Goal: Transaction & Acquisition: Purchase product/service

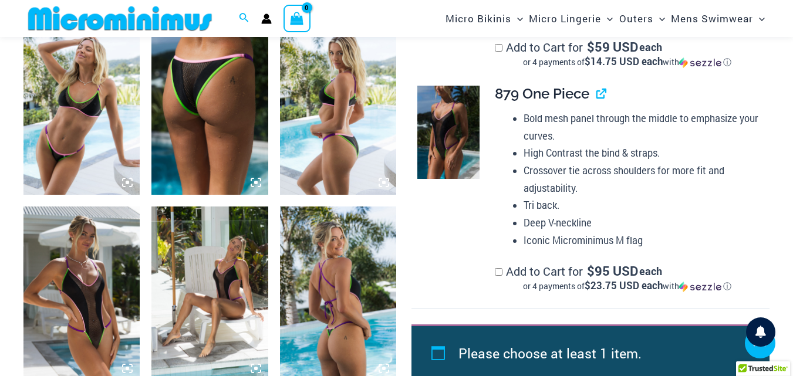
scroll to position [1209, 0]
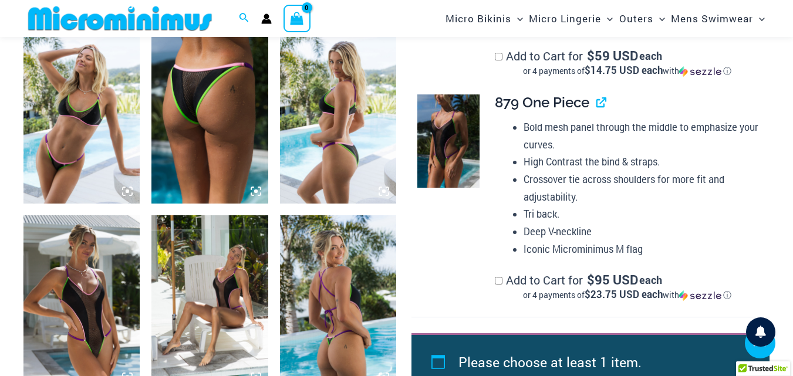
click at [218, 116] on img at bounding box center [209, 116] width 116 height 175
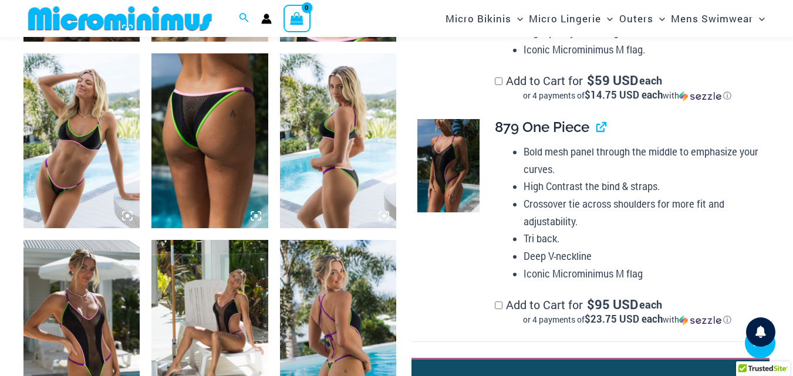
click at [211, 136] on img at bounding box center [209, 140] width 116 height 175
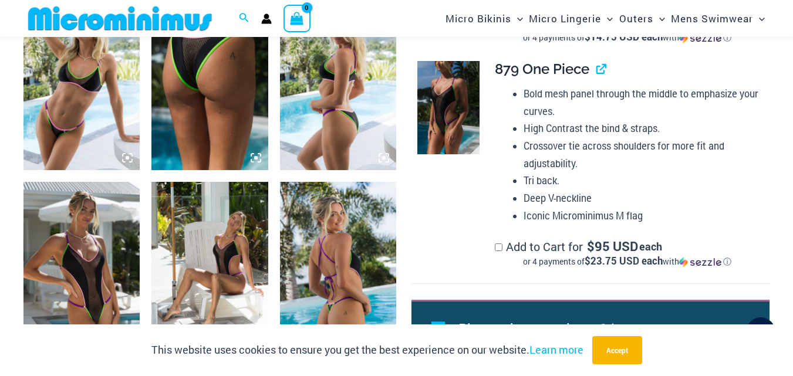
scroll to position [1085, 0]
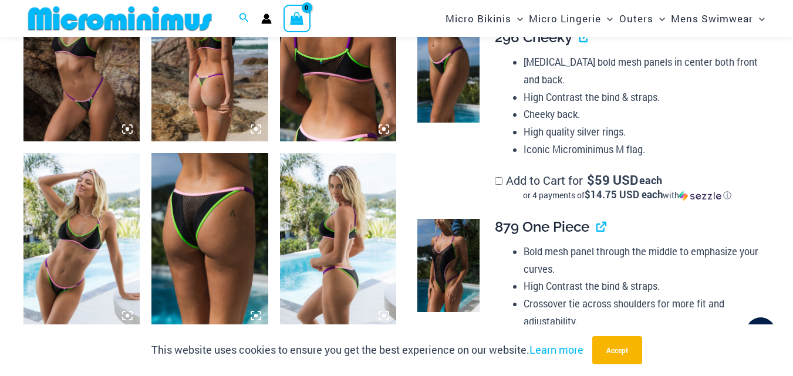
click at [225, 218] on img at bounding box center [209, 240] width 116 height 175
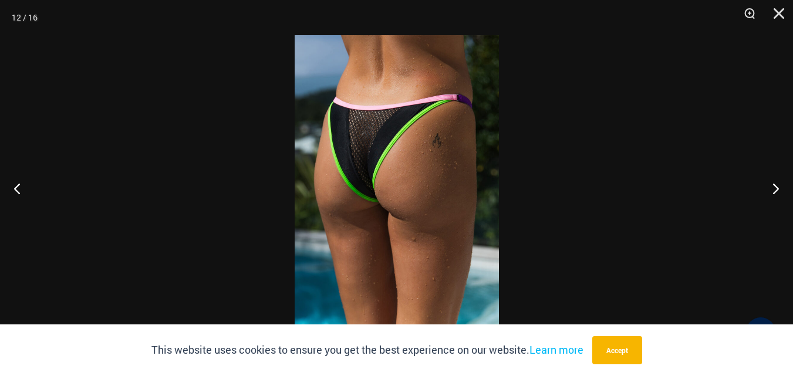
click at [405, 179] on img at bounding box center [397, 188] width 204 height 306
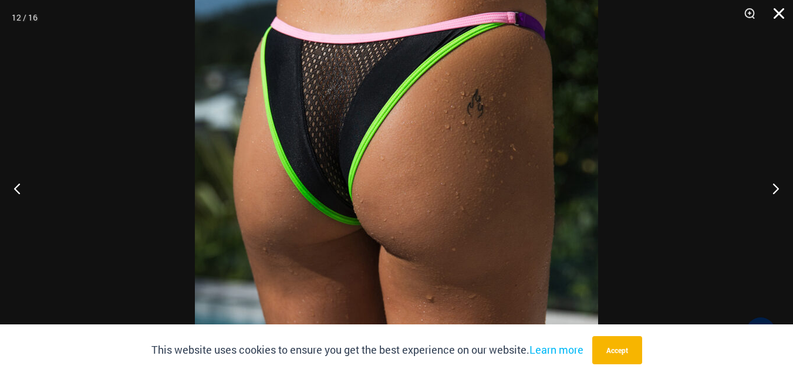
click at [779, 11] on button "Close" at bounding box center [774, 17] width 29 height 35
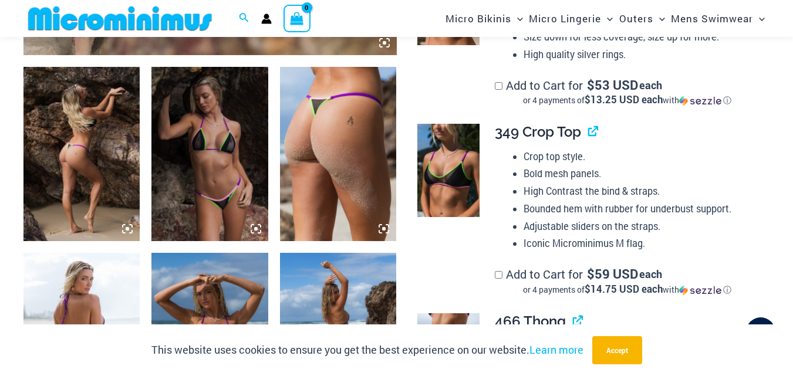
scroll to position [620, 0]
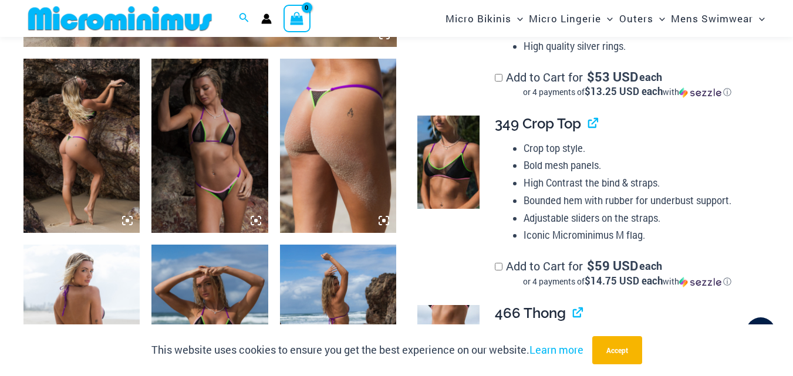
click at [222, 161] on img at bounding box center [209, 146] width 116 height 175
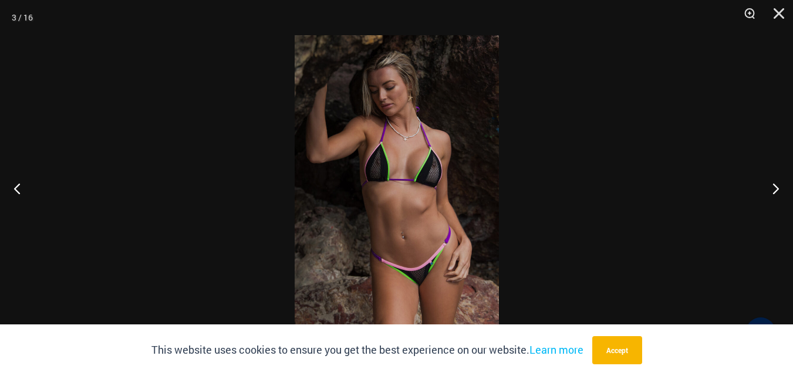
click at [408, 201] on img at bounding box center [397, 188] width 204 height 306
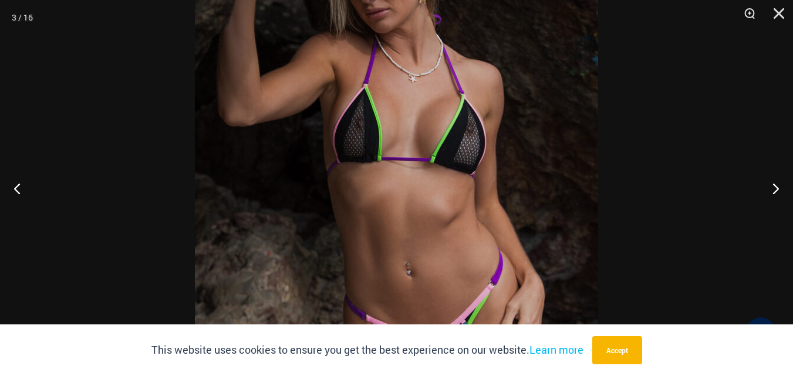
scroll to position [769, 0]
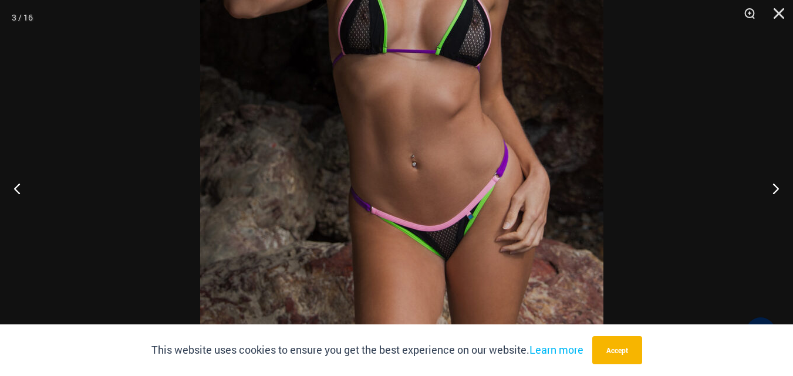
click at [573, 85] on img at bounding box center [401, 67] width 403 height 605
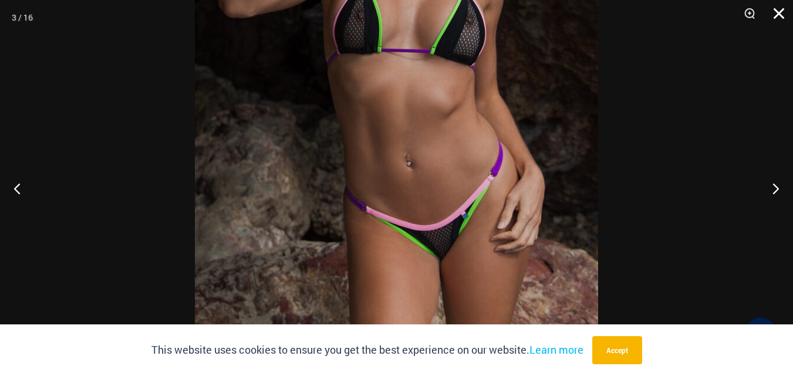
click at [777, 12] on button "Close" at bounding box center [774, 17] width 29 height 35
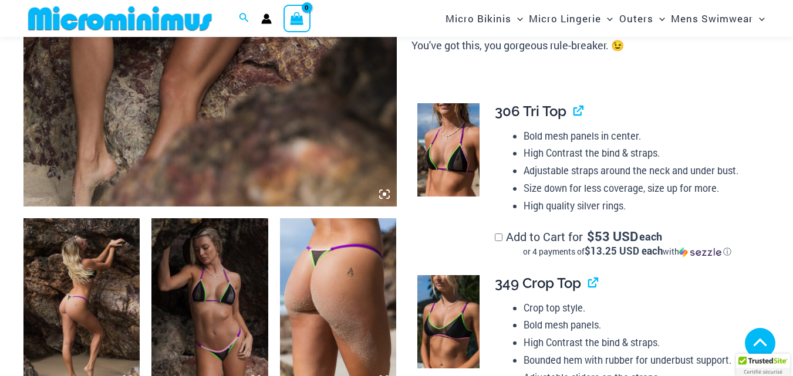
scroll to position [861, 0]
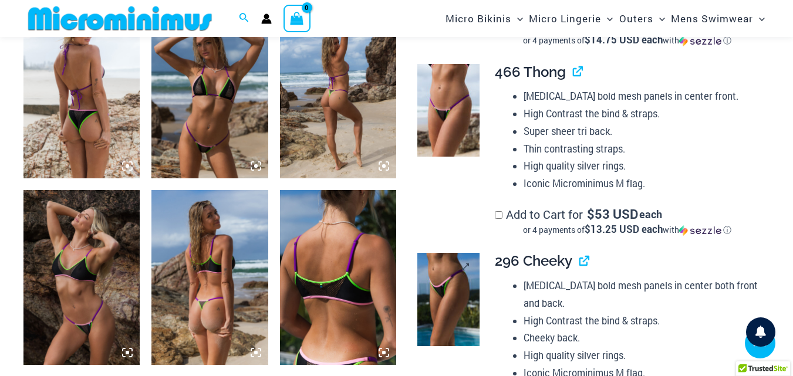
click at [453, 292] on img at bounding box center [448, 299] width 62 height 93
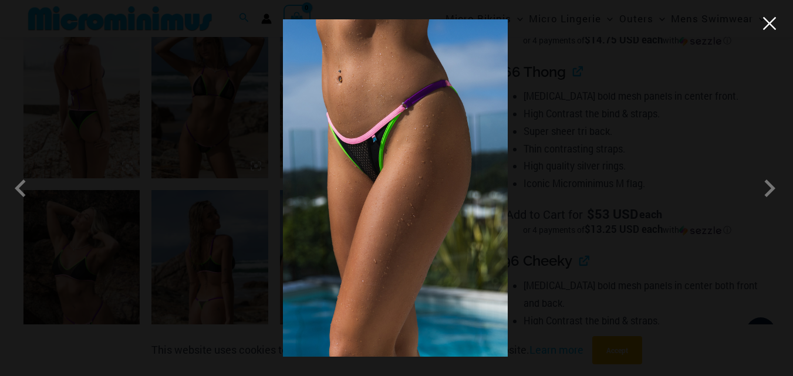
click at [768, 26] on button "Close" at bounding box center [770, 24] width 18 height 18
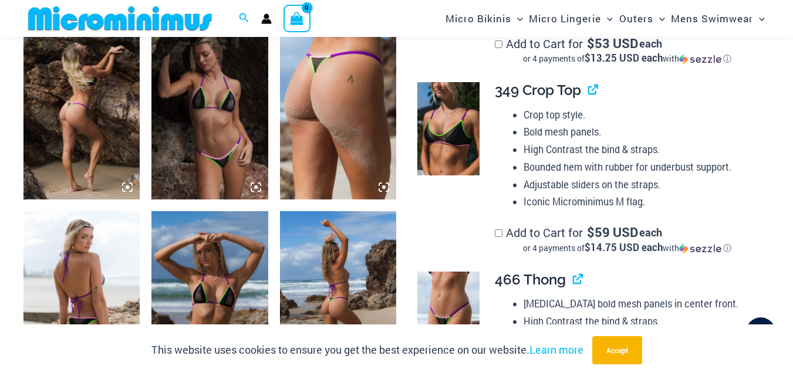
scroll to position [645, 0]
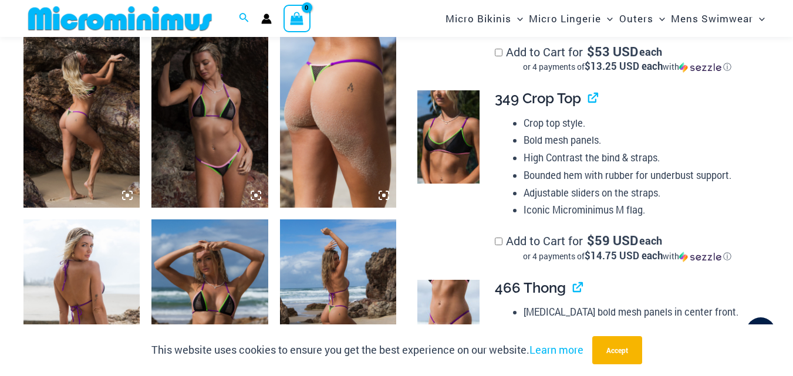
click at [207, 145] on img at bounding box center [209, 120] width 116 height 175
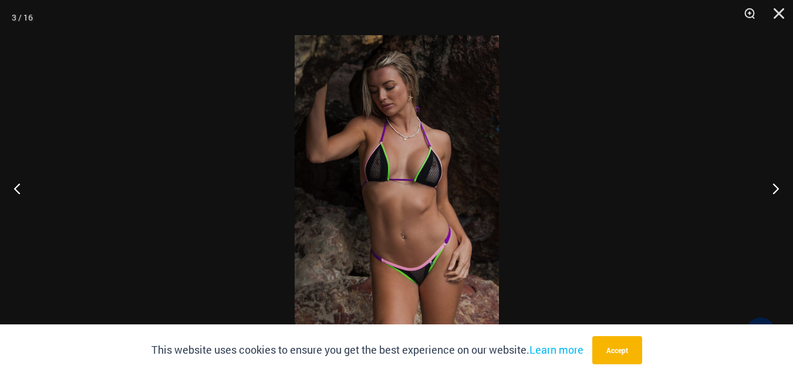
click at [411, 194] on img at bounding box center [397, 188] width 204 height 306
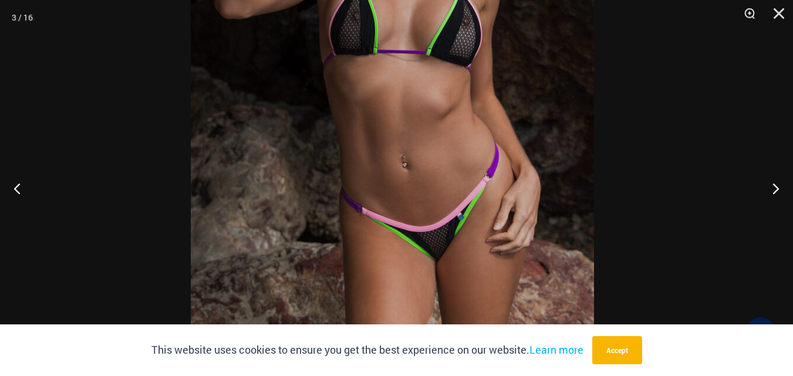
click at [469, 147] on img at bounding box center [392, 68] width 403 height 605
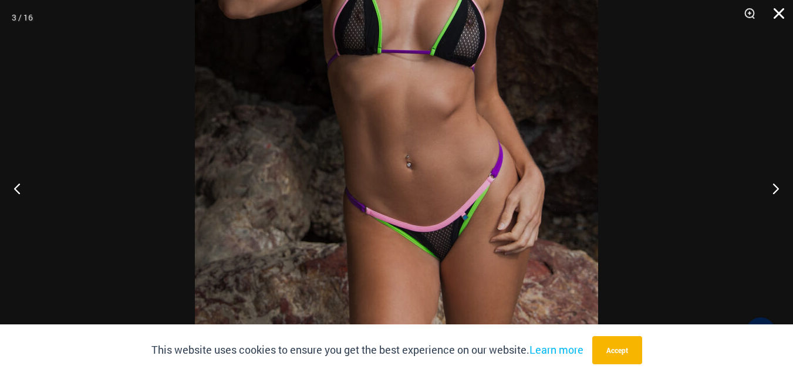
click at [778, 10] on button "Close" at bounding box center [774, 17] width 29 height 35
